Goal: Task Accomplishment & Management: Use online tool/utility

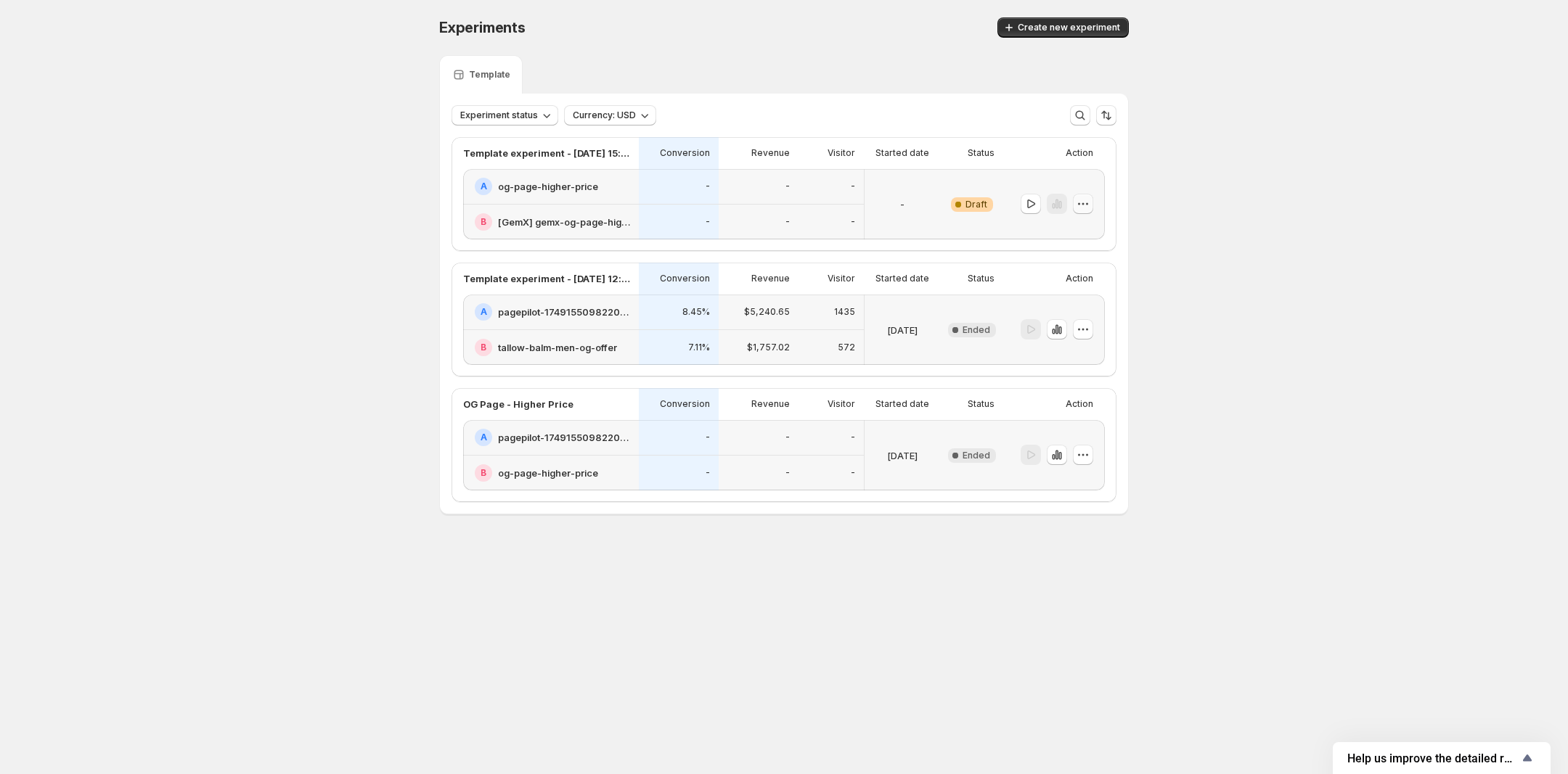
click at [1090, 206] on button "button" at bounding box center [1083, 204] width 20 height 20
click at [1188, 206] on div "Experiments. This page is ready Experiments Create new experiment Template Expe…" at bounding box center [784, 296] width 1568 height 593
click at [566, 152] on p "Template experiment - [DATE] 15:25:13" at bounding box center [546, 153] width 167 height 15
click at [524, 184] on h2 "og-page-higher-price" at bounding box center [548, 186] width 100 height 15
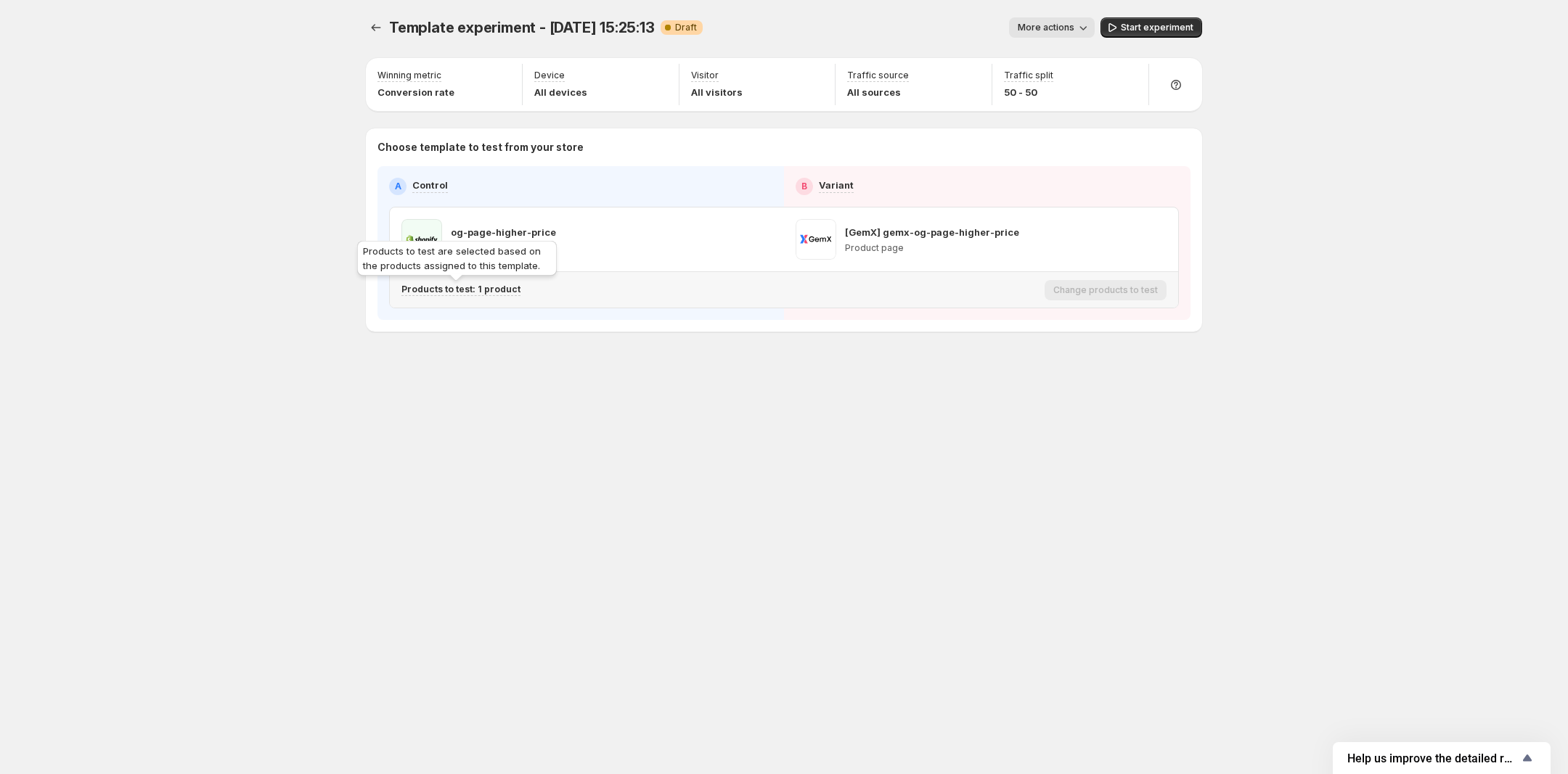
click at [478, 290] on p "Products to test: 1 product" at bounding box center [460, 289] width 119 height 12
click at [651, 369] on icon "Search for and select a customer segment" at bounding box center [653, 365] width 11 height 9
click at [400, 28] on span "Template experiment - [DATE] 15:25:13" at bounding box center [522, 27] width 265 height 17
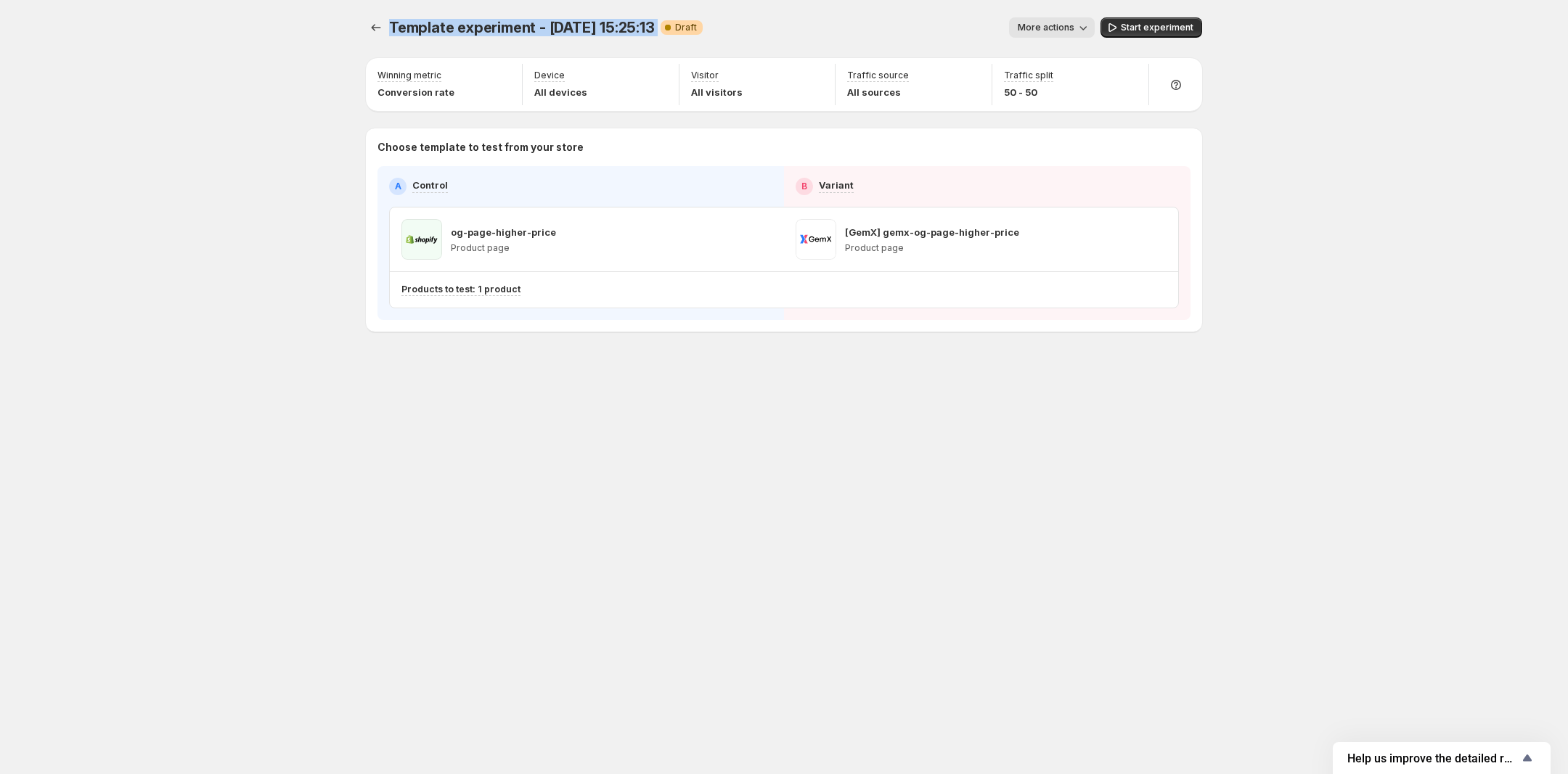
click at [400, 28] on span "Template experiment - [DATE] 15:25:13" at bounding box center [522, 27] width 265 height 17
copy span "Template experiment - [DATE] 15:25:13"
click at [372, 29] on icon "Experiments" at bounding box center [376, 27] width 15 height 15
